Goal: Information Seeking & Learning: Understand process/instructions

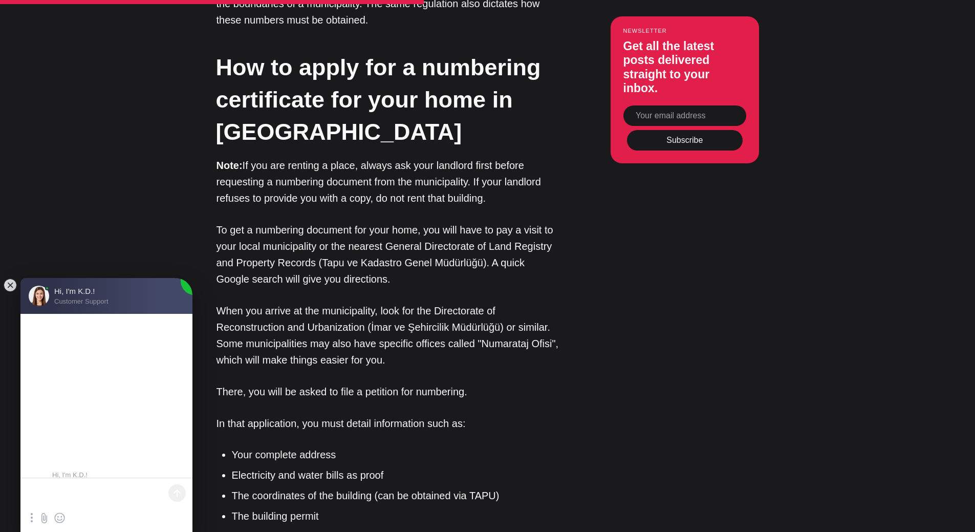
click at [565, 286] on div "Editor’s Choice About [GEOGRAPHIC_DATA]: An Introduction In [GEOGRAPHIC_DATA], …" at bounding box center [487, 451] width 641 height 2727
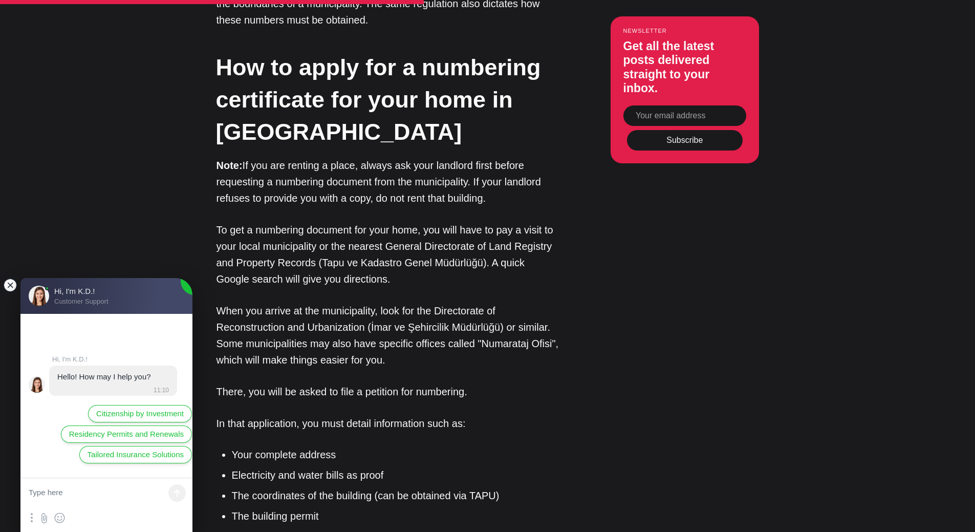
click at [11, 286] on jdiv at bounding box center [10, 285] width 14 height 14
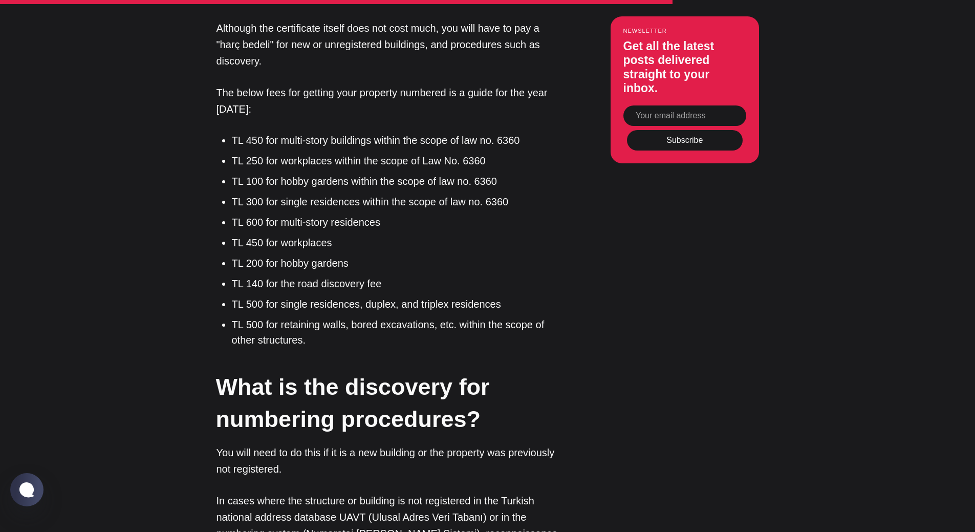
scroll to position [2639, 0]
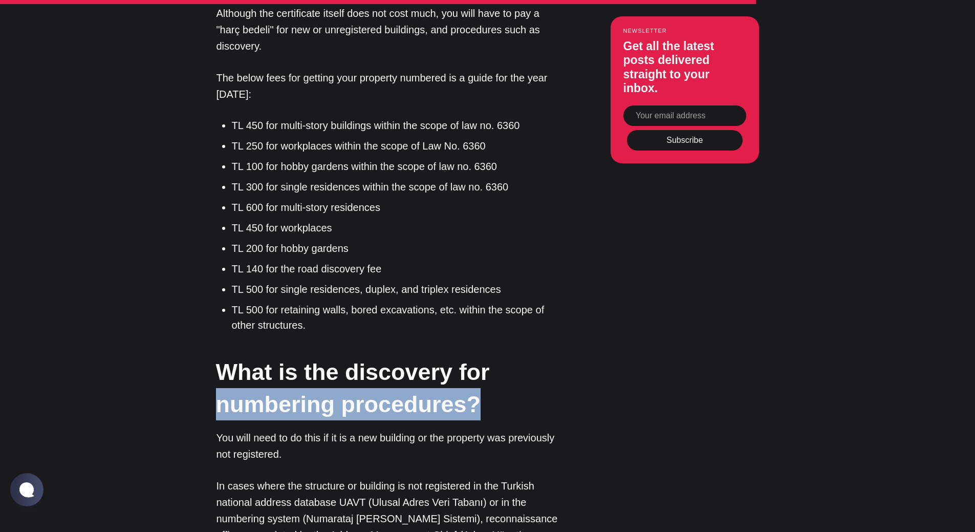
drag, startPoint x: 498, startPoint y: 388, endPoint x: 507, endPoint y: 307, distance: 80.9
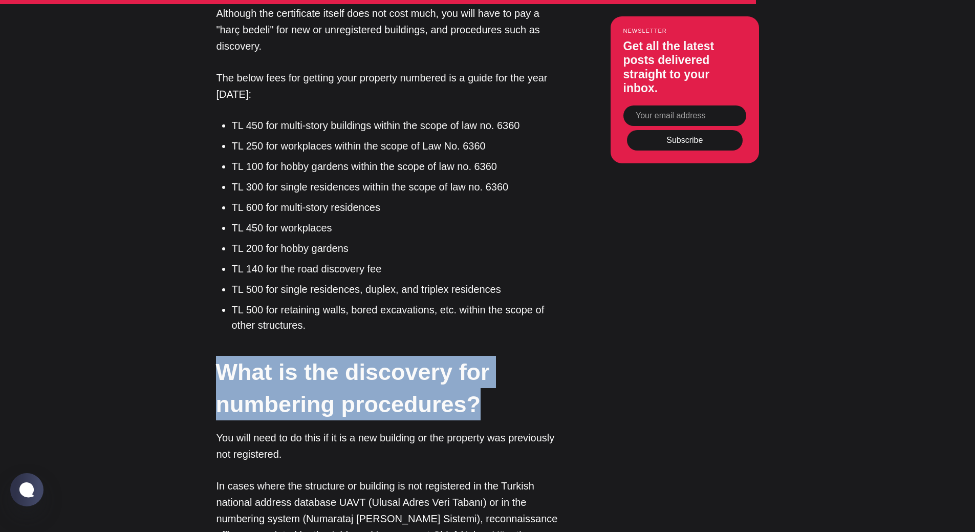
click at [507, 307] on li "TL 500 for retaining walls, bored excavations, etc. within the scope of other s…" at bounding box center [396, 317] width 328 height 31
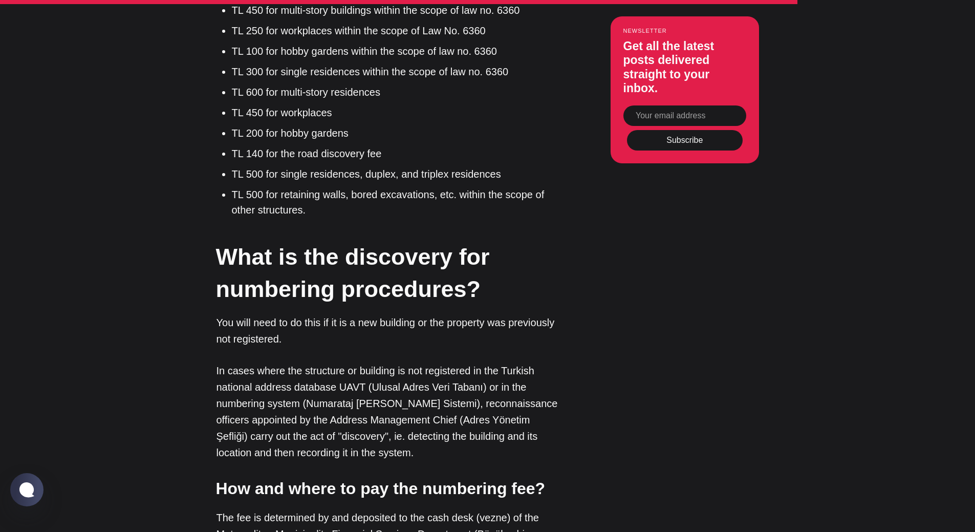
scroll to position [2755, 0]
click at [319, 376] on p "In cases where the structure or building is not registered in the Turkish natio…" at bounding box center [388, 411] width 343 height 98
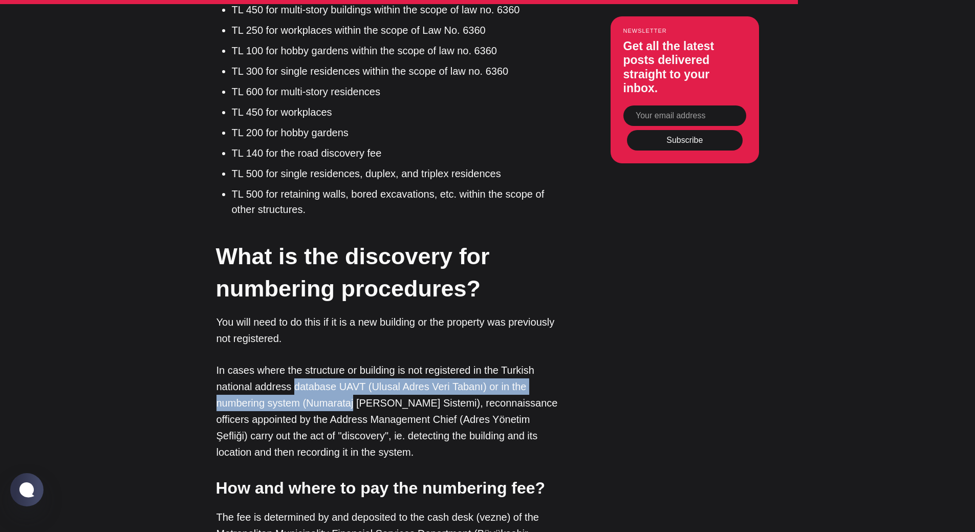
drag, startPoint x: 319, startPoint y: 376, endPoint x: 342, endPoint y: 383, distance: 23.6
click at [342, 383] on p "In cases where the structure or building is not registered in the Turkish natio…" at bounding box center [388, 411] width 343 height 98
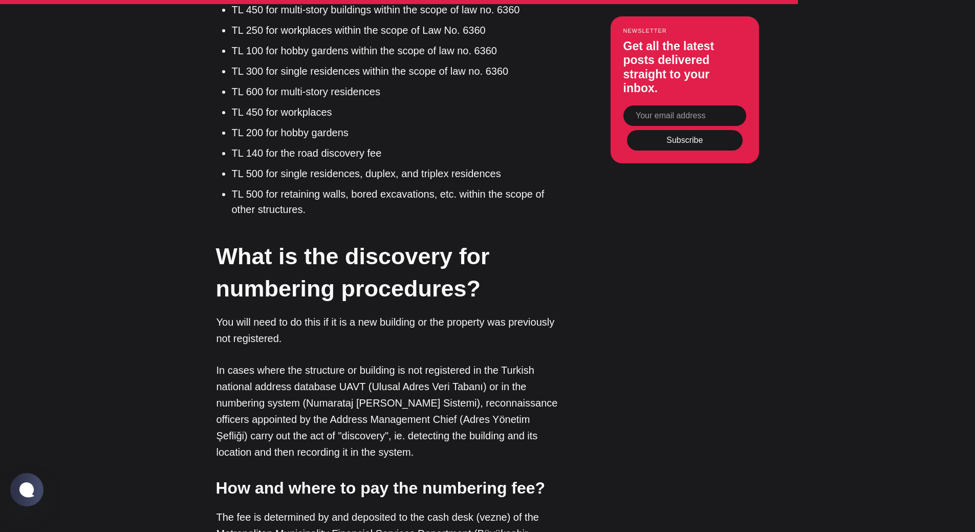
click at [320, 386] on p "In cases where the structure or building is not registered in the Turkish natio…" at bounding box center [388, 411] width 343 height 98
drag, startPoint x: 320, startPoint y: 386, endPoint x: 403, endPoint y: 392, distance: 83.7
click at [403, 392] on p "In cases where the structure or building is not registered in the Turkish natio…" at bounding box center [388, 411] width 343 height 98
